Goal: Communication & Community: Ask a question

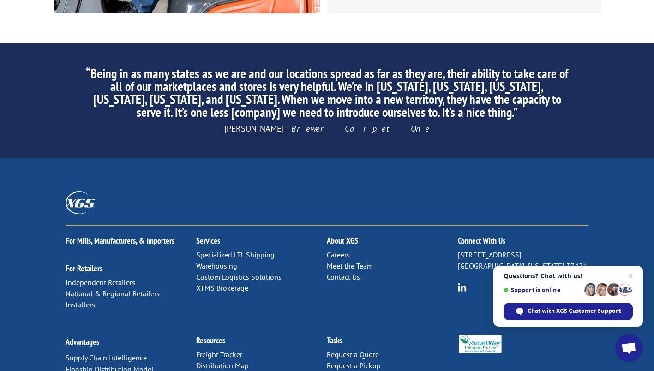
scroll to position [1453, 0]
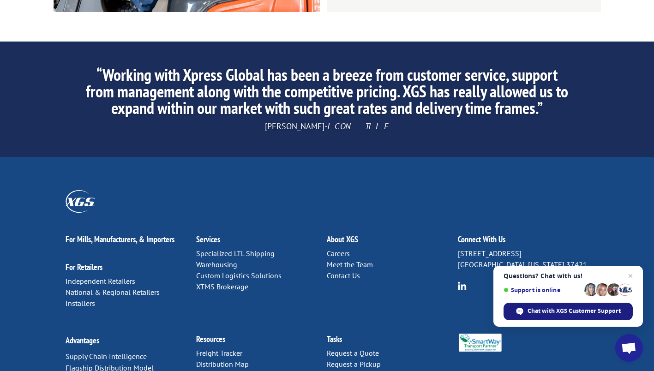
click at [553, 311] on span "Chat with XGS Customer Support" at bounding box center [574, 311] width 93 height 8
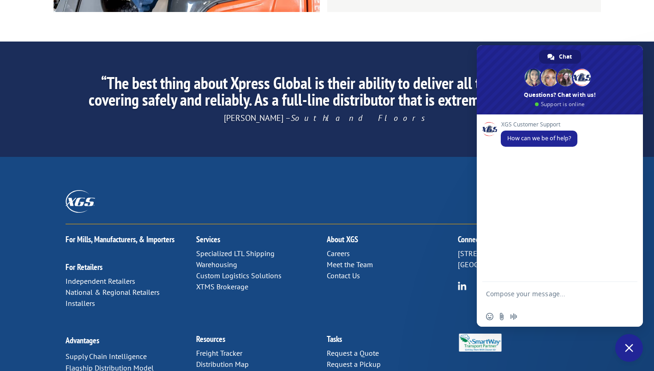
click at [574, 201] on div "XGS Customer Support How can we be of help?" at bounding box center [560, 199] width 166 height 168
click at [547, 191] on div "XGS Customer Support How can we be of help?" at bounding box center [560, 199] width 166 height 168
click at [532, 135] on span "How can we be of help?" at bounding box center [539, 138] width 64 height 8
click at [534, 159] on div "XGS Customer Support How can we be of help?" at bounding box center [560, 199] width 166 height 168
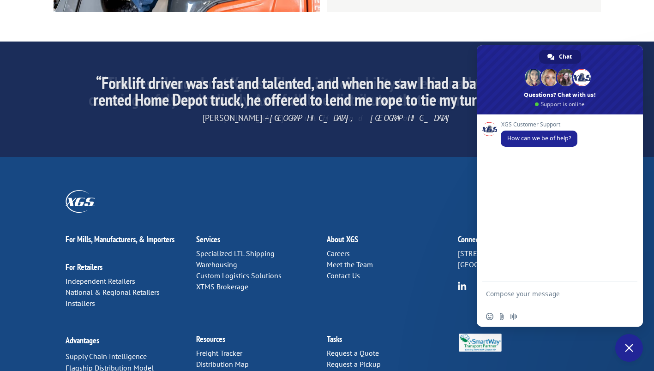
type textarea "t"
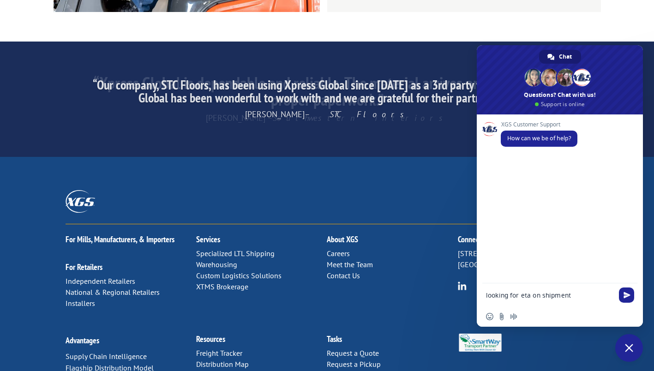
type textarea "looking for eta on shipment:"
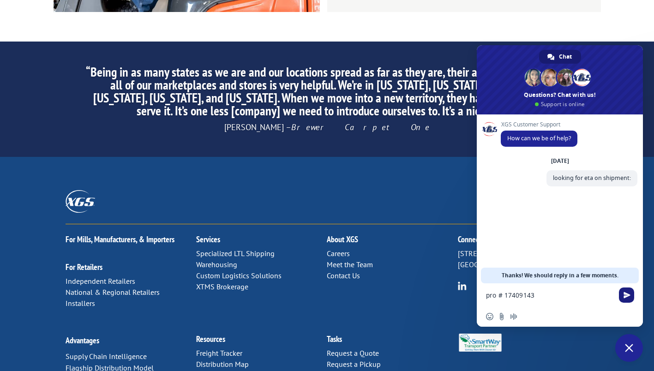
type textarea "pro # 17409143"
click at [627, 296] on span "Send" at bounding box center [627, 295] width 7 height 7
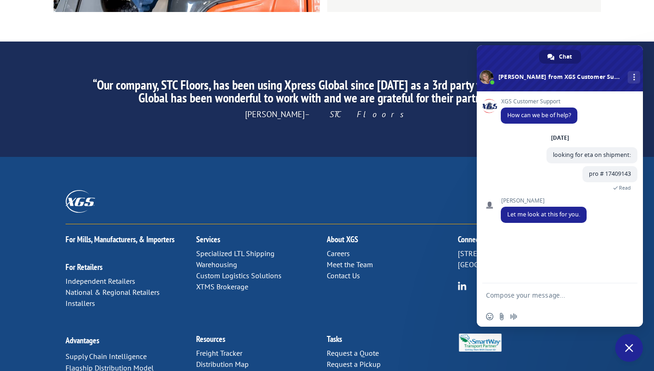
scroll to position [0, 0]
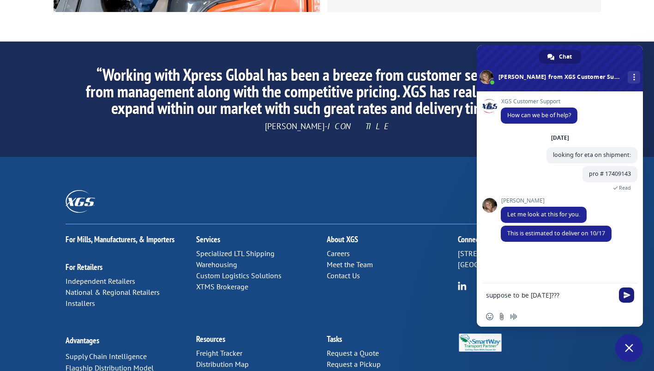
type textarea "suppose to be [DATE]???"
click at [626, 298] on span "Send" at bounding box center [627, 295] width 7 height 7
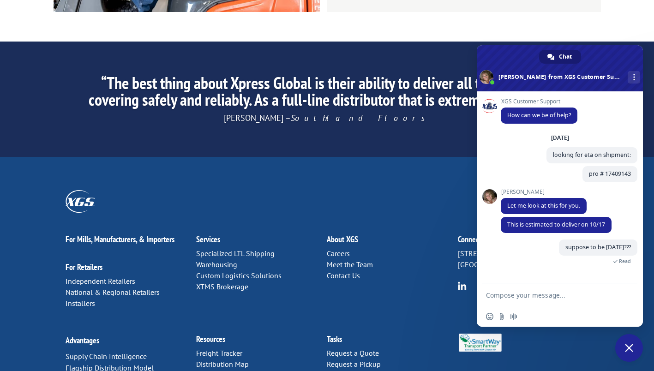
click at [549, 296] on textarea "Compose your message..." at bounding box center [549, 295] width 127 height 8
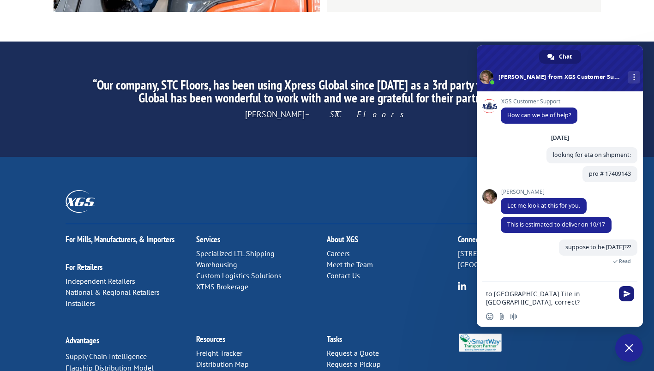
type textarea "to [GEOGRAPHIC_DATA] Tile in [GEOGRAPHIC_DATA], correct?"
click at [626, 296] on span "Send" at bounding box center [627, 293] width 7 height 7
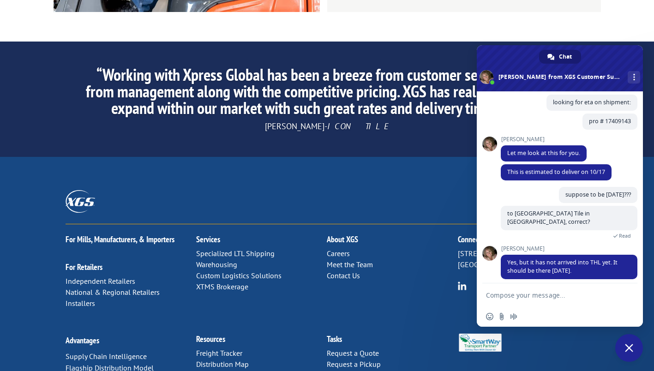
scroll to position [71, 0]
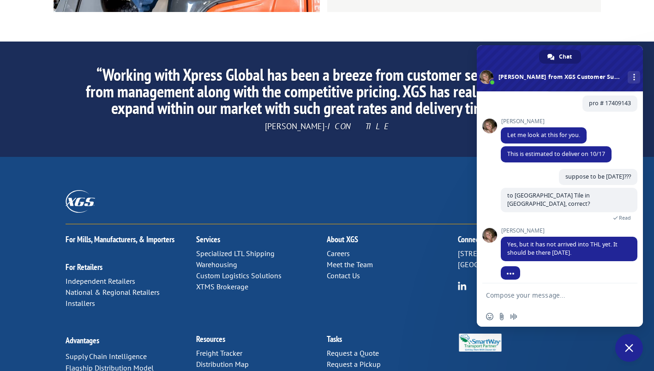
click at [559, 296] on textarea "Compose your message..." at bounding box center [549, 295] width 127 height 8
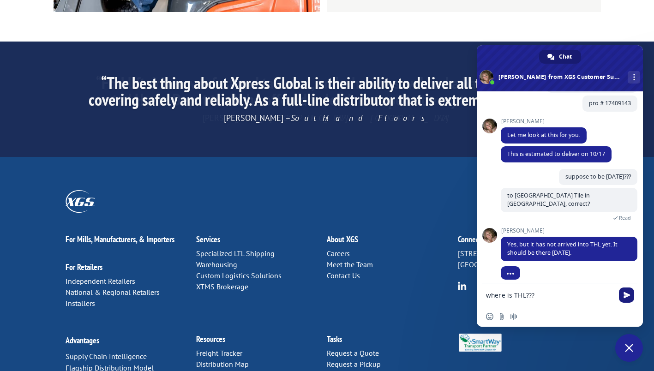
type textarea "where is THL???"
click at [627, 296] on span "Send" at bounding box center [627, 295] width 7 height 7
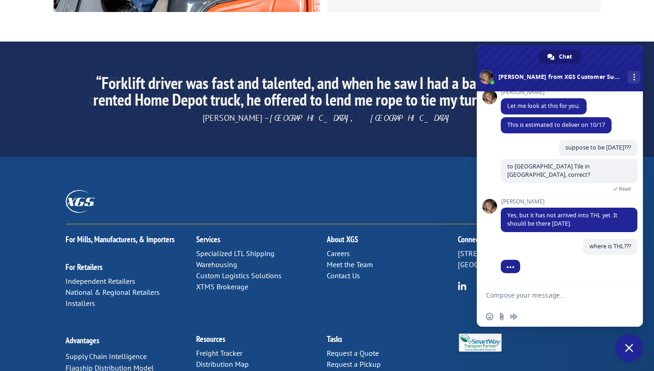
scroll to position [94, 0]
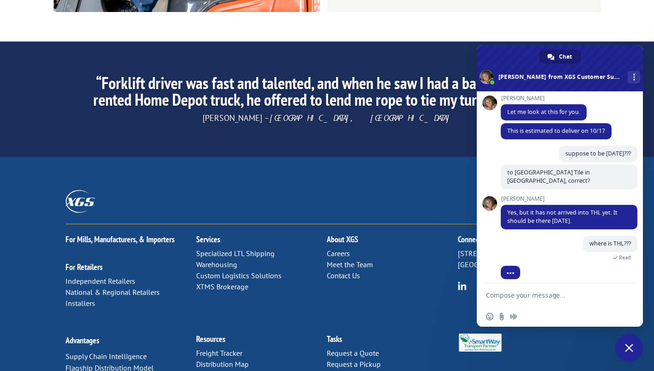
click at [570, 298] on textarea "Compose your message..." at bounding box center [549, 295] width 127 height 8
type textarea "close???"
click at [628, 297] on span "Send" at bounding box center [627, 295] width 7 height 7
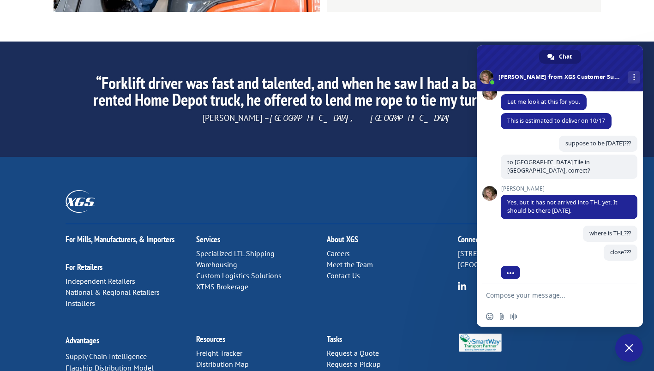
scroll to position [113, 0]
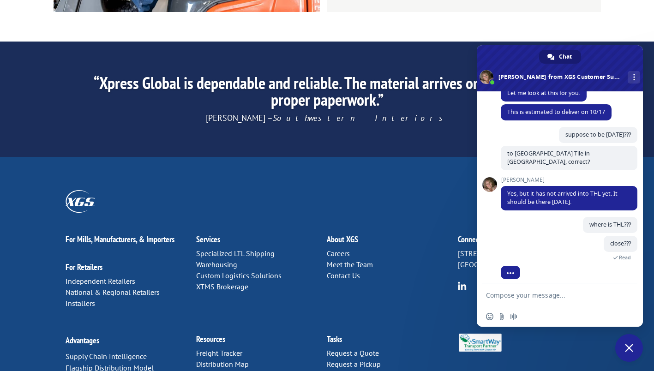
click at [567, 295] on textarea "Compose your message..." at bounding box center [549, 295] width 127 height 8
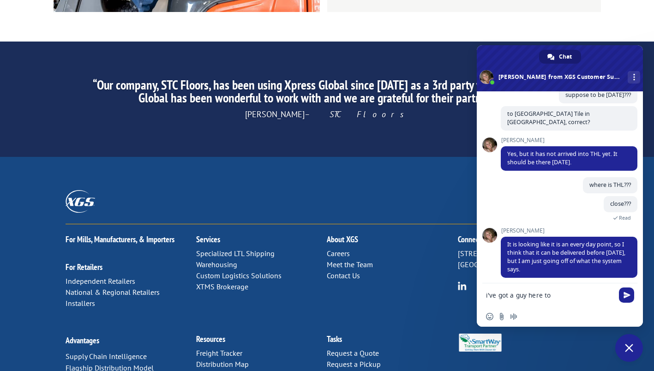
scroll to position [170, 0]
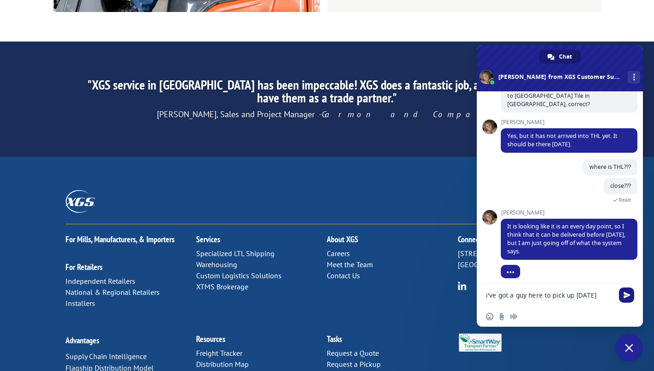
type textarea "i've got a guy here to pick up [DATE]"
click at [626, 294] on span "Send" at bounding box center [627, 295] width 7 height 7
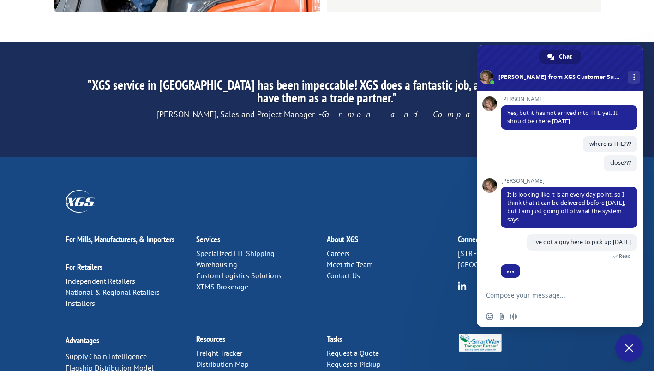
scroll to position [207, 0]
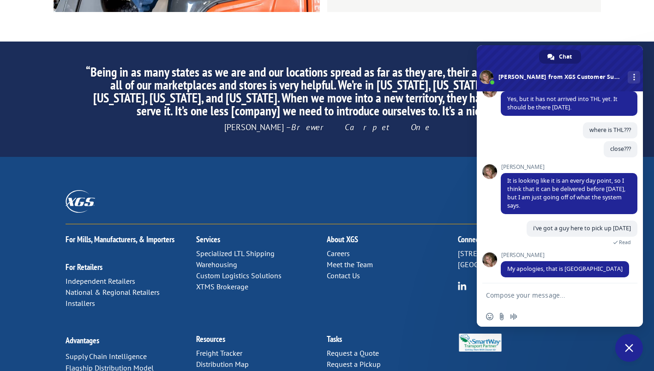
click at [534, 291] on textarea "Compose your message..." at bounding box center [549, 295] width 127 height 8
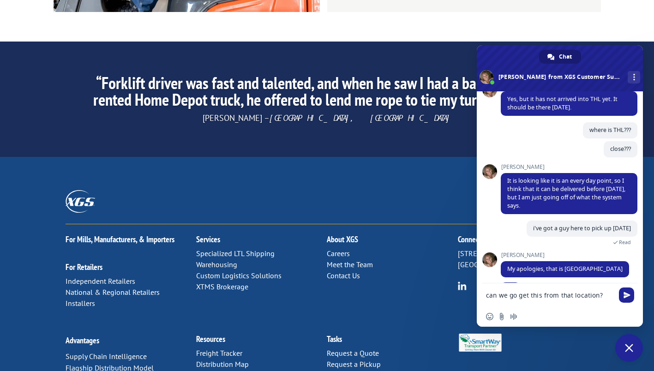
scroll to position [225, 0]
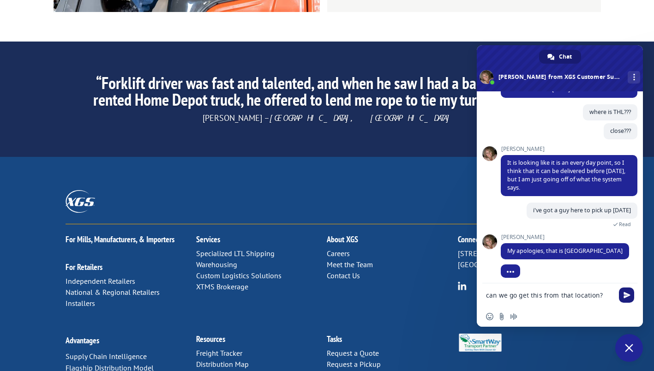
type textarea "can we go get this from that location?"
click at [626, 296] on span "Send" at bounding box center [627, 295] width 7 height 7
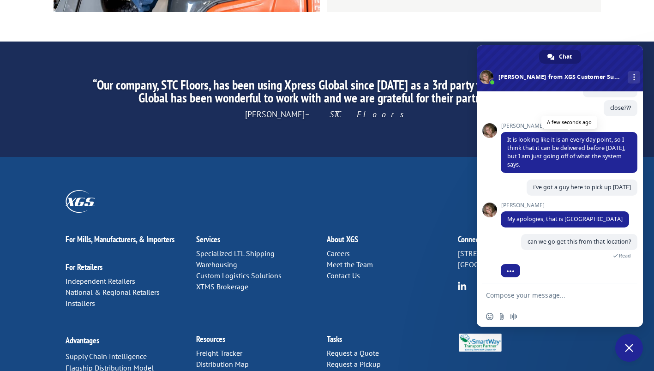
scroll to position [248, 0]
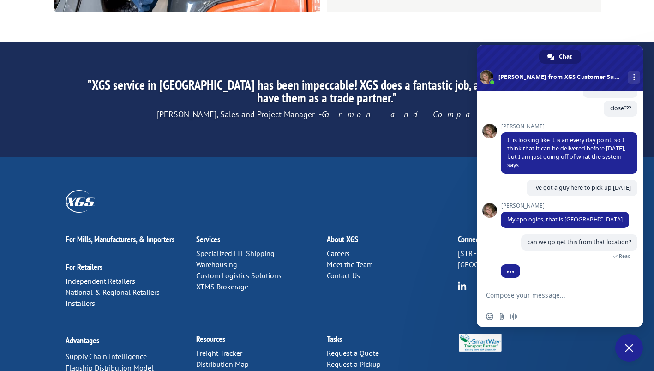
click at [545, 295] on textarea "Compose your message..." at bounding box center [549, 295] width 127 height 8
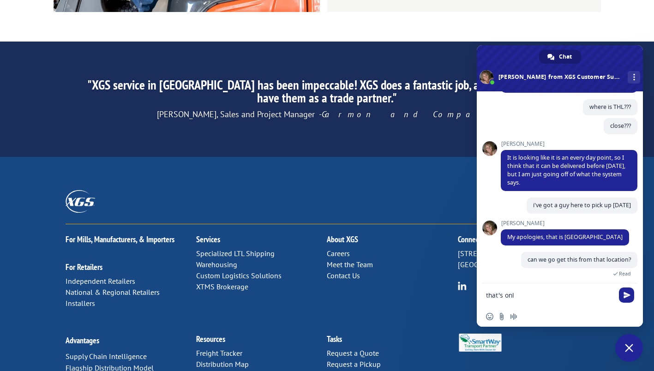
scroll to position [271, 0]
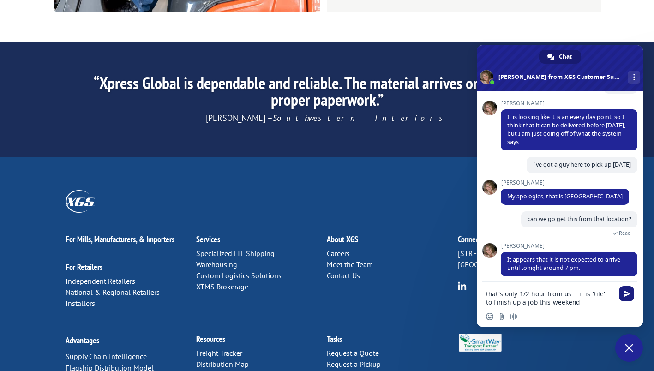
type textarea "that's only 1/2 hour from us....it is 'tile' to finish up a job this weekend"
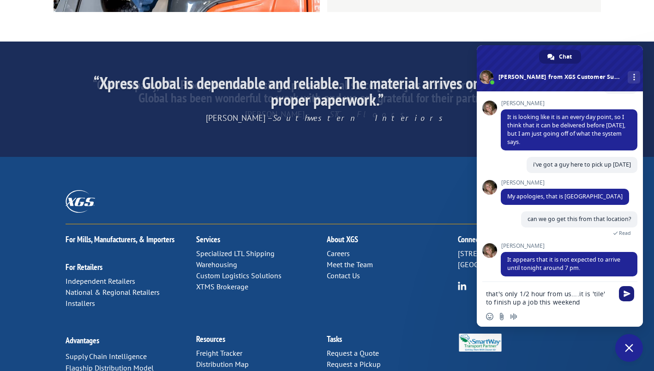
click at [626, 296] on span "Send" at bounding box center [627, 293] width 7 height 7
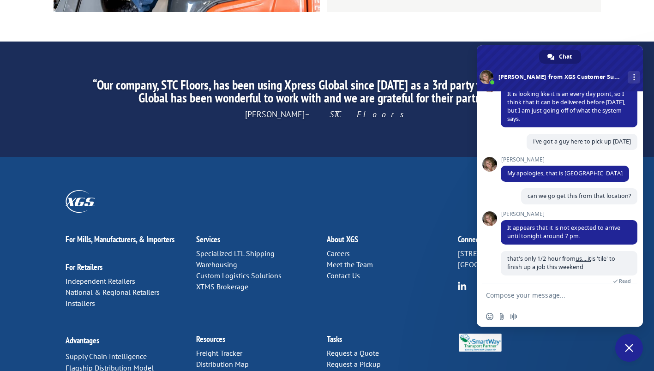
scroll to position [301, 0]
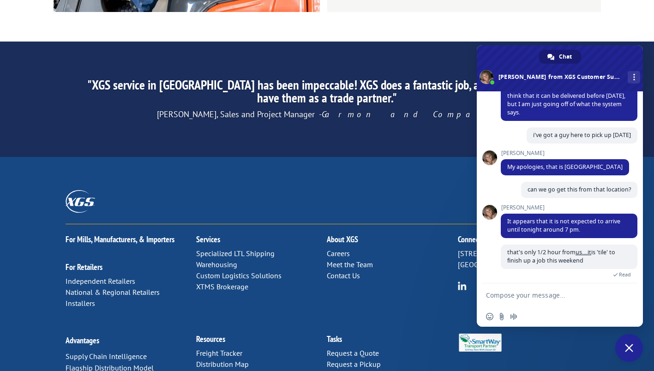
click at [554, 296] on textarea "Compose your message..." at bounding box center [549, 295] width 127 height 8
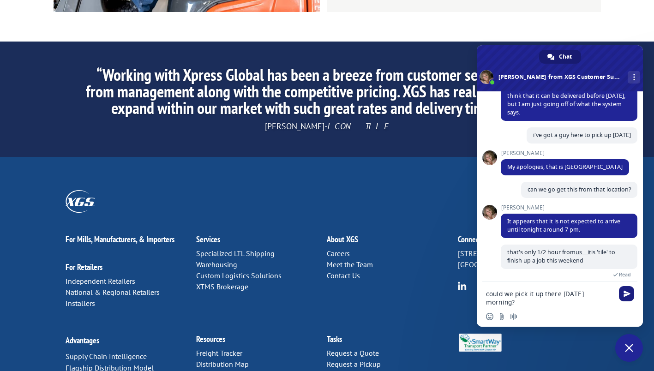
type textarea "could we pick it up there [DATE] morning?"
click at [627, 297] on span "Send" at bounding box center [626, 293] width 15 height 15
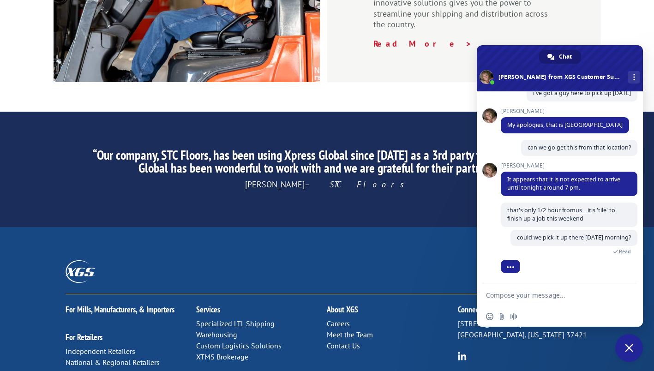
scroll to position [379, 0]
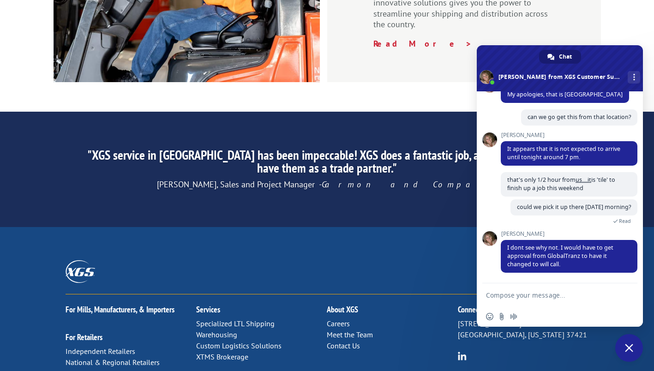
click at [531, 296] on textarea "Compose your message..." at bounding box center [549, 295] width 127 height 8
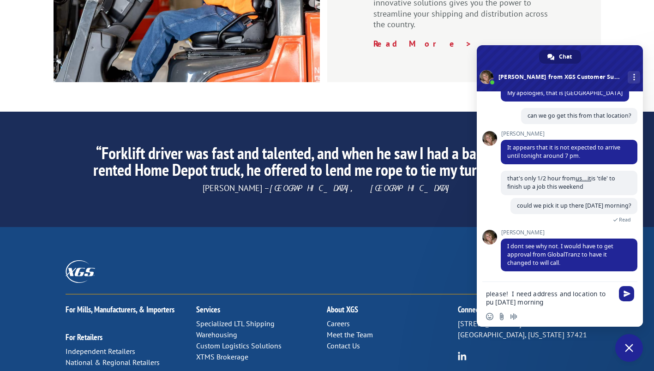
type textarea "please! I need address and location to pu [DATE] morning."
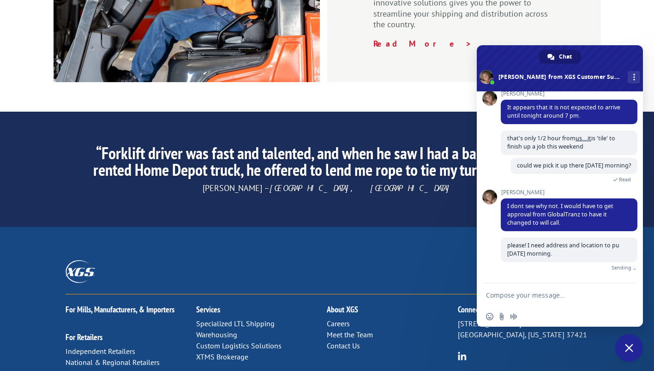
scroll to position [410, 0]
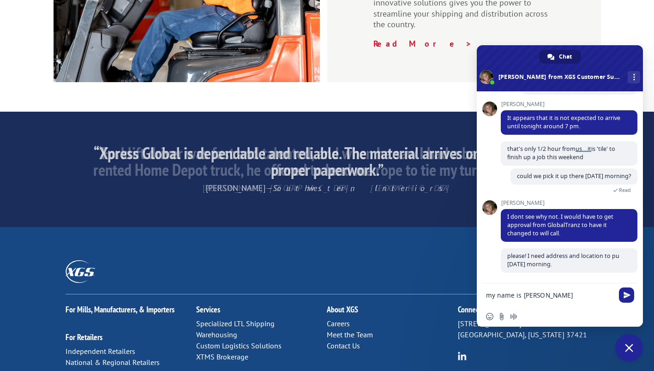
type textarea "my name is [PERSON_NAME]"
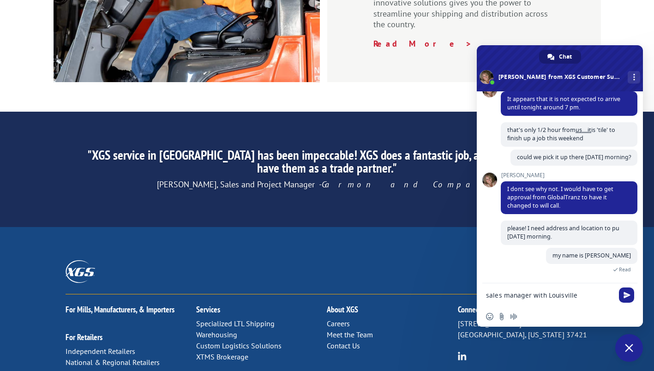
scroll to position [431, 0]
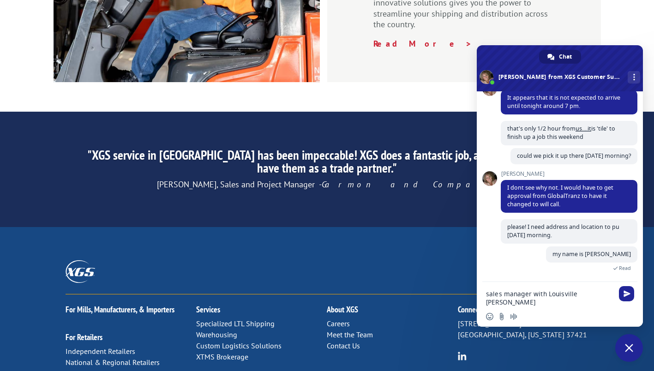
type textarea "sales manager with Louisville Tile Chattanooga"
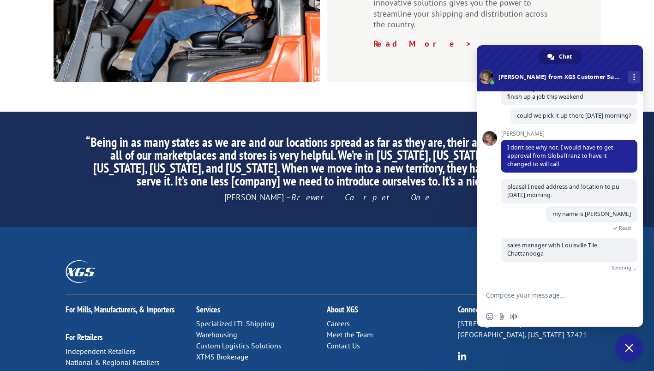
scroll to position [449, 0]
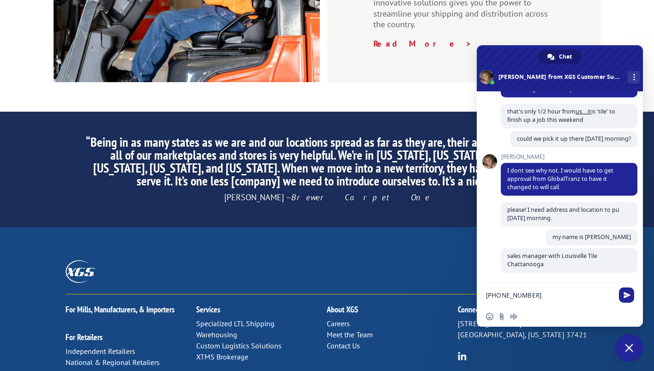
type textarea "[PHONE_NUMBER]"
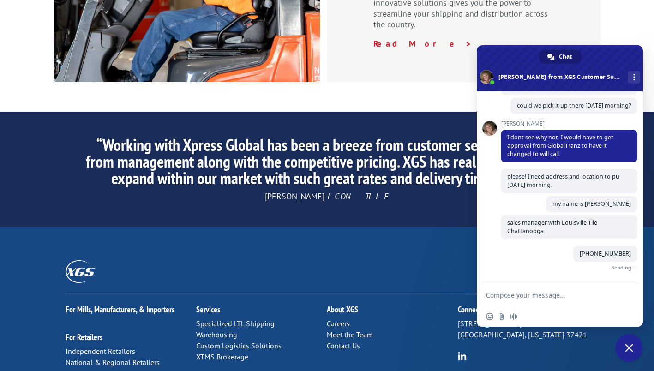
scroll to position [468, 0]
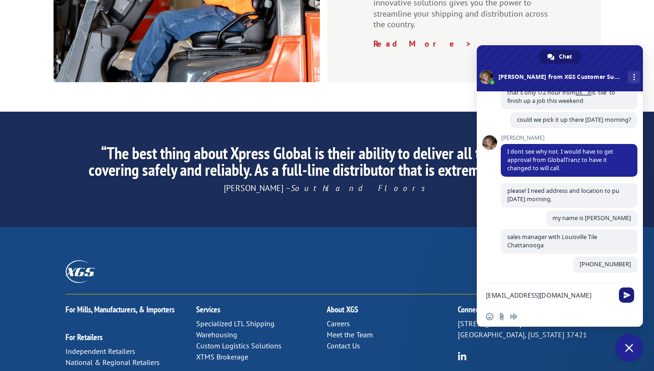
type textarea "[EMAIL_ADDRESS][DOMAIN_NAME]"
click at [629, 296] on span "Send" at bounding box center [627, 295] width 7 height 7
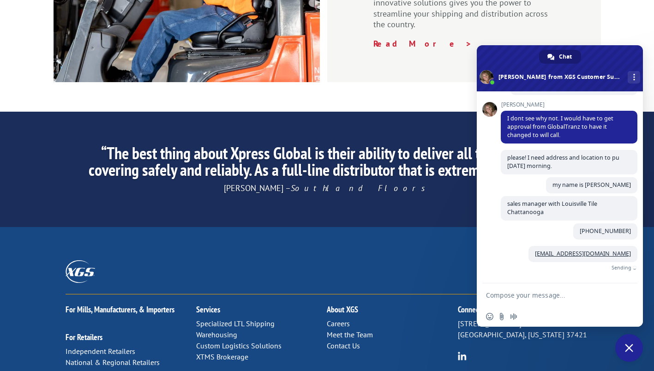
scroll to position [487, 0]
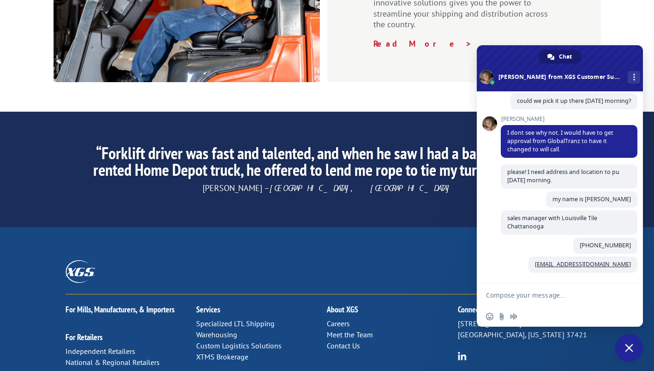
click at [539, 294] on textarea "Compose your message..." at bounding box center [549, 295] width 127 height 8
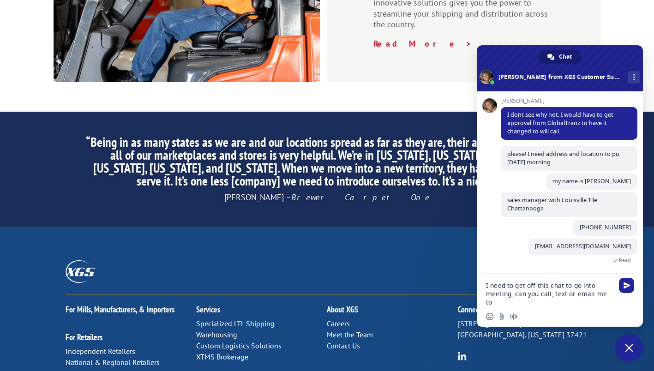
scroll to position [501, 0]
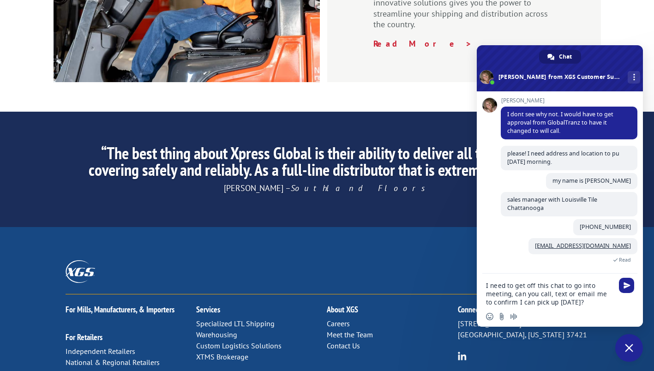
type textarea "I need to get off this chat to go into meeting, can you call, text or email me …"
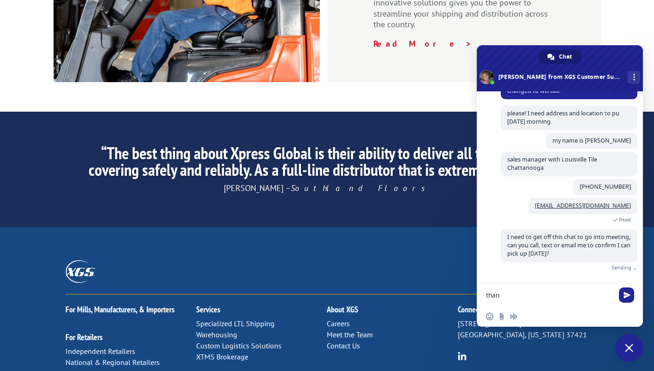
scroll to position [523, 0]
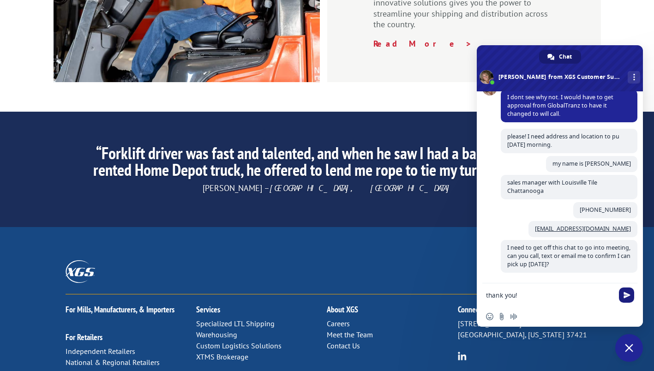
type textarea "thank you!"
click at [626, 296] on span "Send" at bounding box center [627, 295] width 7 height 7
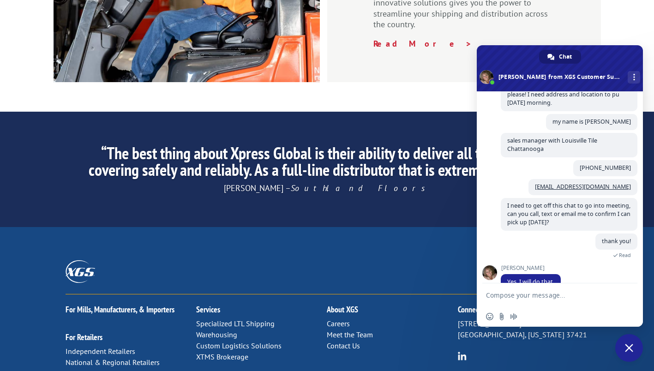
scroll to position [664, 0]
